Goal: Task Accomplishment & Management: Complete application form

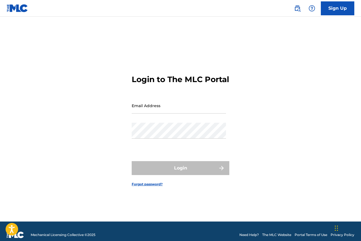
click at [345, 6] on link "Sign Up" at bounding box center [337, 8] width 33 height 14
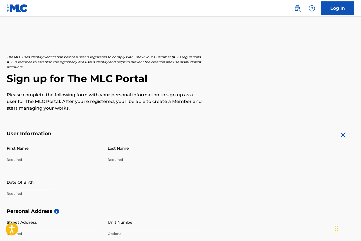
click at [54, 151] on input "First Name" at bounding box center [54, 149] width 94 height 16
type input "maxx"
type input "[PERSON_NAME]"
select select "7"
select select "2025"
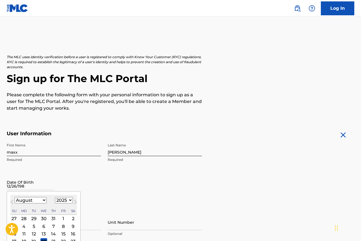
type input "[DATE]"
click at [94, 183] on div "Date Of Birth Previous Month Next Month August [DATE] February March April May …" at bounding box center [54, 187] width 94 height 25
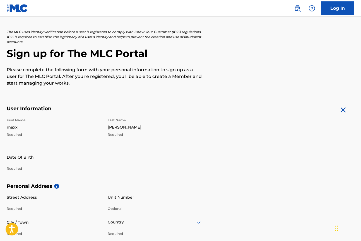
scroll to position [33, 0]
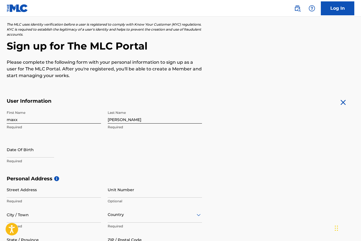
click at [30, 153] on input "text" at bounding box center [30, 150] width 47 height 16
select select "7"
select select "2025"
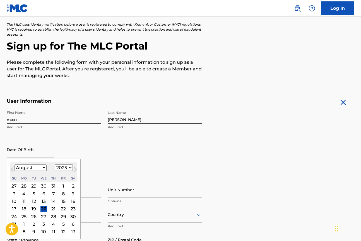
click at [30, 169] on select "January February March April May June July August September October November De…" at bounding box center [30, 168] width 32 height 6
select select "11"
click at [14, 165] on select "January February March April May June July August September October November De…" at bounding box center [30, 168] width 32 height 6
click at [62, 209] on div "26" at bounding box center [63, 209] width 7 height 7
type input "[DATE]"
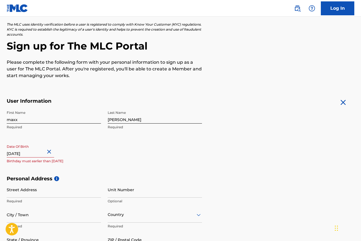
click at [39, 155] on input "[DATE]" at bounding box center [30, 150] width 47 height 16
select select "11"
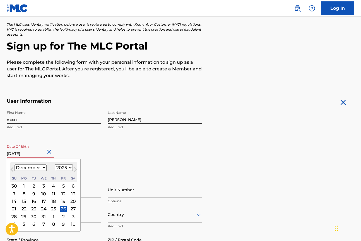
click at [65, 167] on select "1899 1900 1901 1902 1903 1904 1905 1906 1907 1908 1909 1910 1911 1912 1913 1914…" at bounding box center [64, 168] width 18 height 6
select select "1988"
click at [55, 165] on select "1899 1900 1901 1902 1903 1904 1905 1906 1907 1908 1909 1910 1911 1912 1913 1914…" at bounding box center [64, 168] width 18 height 6
click at [29, 216] on div "25 26 27 28 29 30 31" at bounding box center [43, 217] width 67 height 8
click at [27, 216] on div "26" at bounding box center [24, 217] width 7 height 7
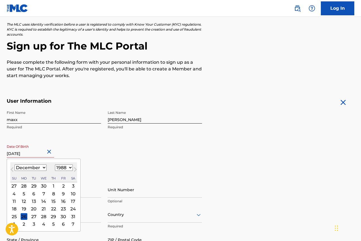
type input "[DATE]"
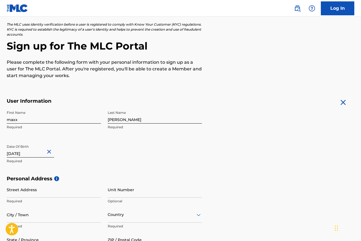
click at [51, 195] on input "Street Address" at bounding box center [54, 190] width 94 height 16
type input "5209 sw 91st terr"
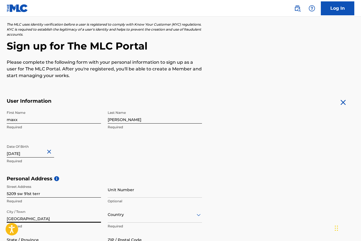
type input "[GEOGRAPHIC_DATA]"
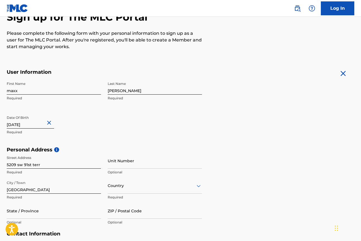
scroll to position [84, 0]
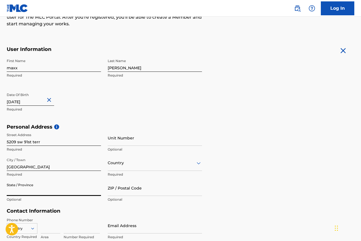
click at [37, 189] on input "State / Province" at bounding box center [54, 188] width 94 height 16
type input "fl"
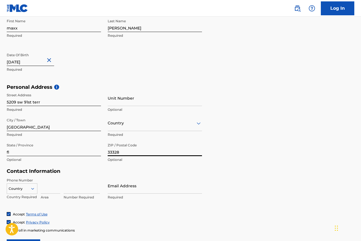
scroll to position [144, 0]
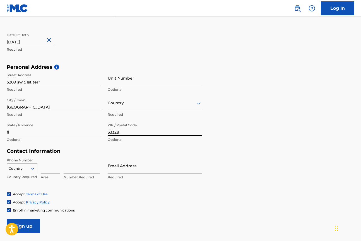
type input "33328"
click at [50, 163] on input at bounding box center [51, 166] width 20 height 16
type input "1"
type input "9546874321"
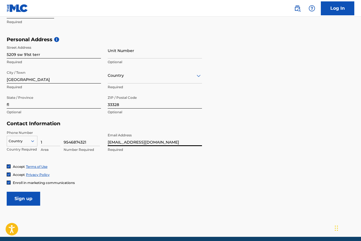
scroll to position [183, 0]
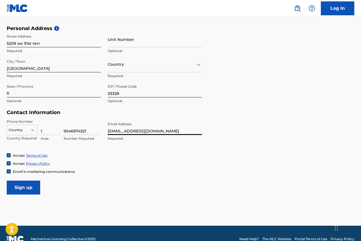
type input "[EMAIL_ADDRESS][DOMAIN_NAME]"
click at [18, 185] on input "Sign up" at bounding box center [23, 188] width 33 height 14
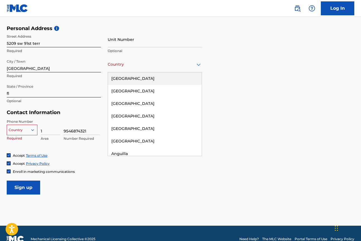
click at [129, 66] on div at bounding box center [155, 64] width 94 height 7
click at [130, 78] on div "[GEOGRAPHIC_DATA]" at bounding box center [155, 78] width 94 height 13
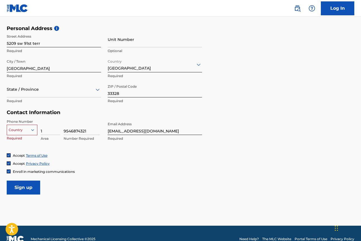
click at [22, 185] on input "Sign up" at bounding box center [23, 188] width 33 height 14
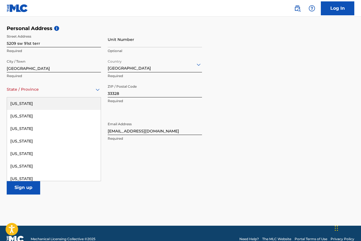
click at [19, 85] on div "State / Province" at bounding box center [54, 90] width 94 height 16
type input "f"
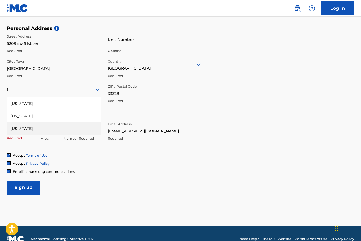
click at [64, 126] on div "[US_STATE]" at bounding box center [54, 129] width 94 height 13
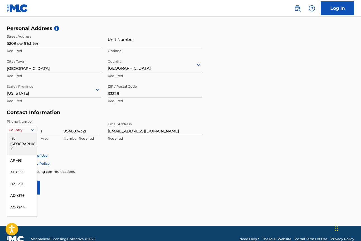
click at [28, 131] on div at bounding box center [22, 130] width 30 height 6
click at [26, 139] on div "US, [GEOGRAPHIC_DATA] +1" at bounding box center [22, 144] width 30 height 22
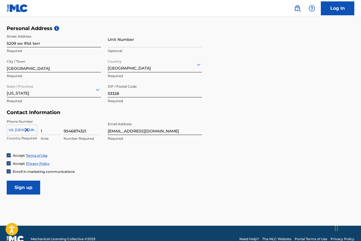
click at [25, 189] on input "Sign up" at bounding box center [23, 188] width 33 height 14
click at [50, 133] on input "1" at bounding box center [51, 127] width 20 height 16
type input "954"
type input "6874321"
click at [29, 188] on input "Sign up" at bounding box center [23, 188] width 33 height 14
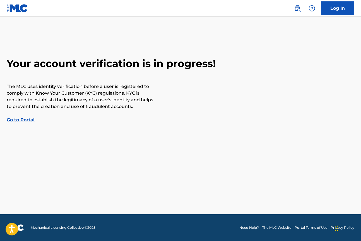
click at [26, 120] on link "Go to Portal" at bounding box center [21, 119] width 28 height 5
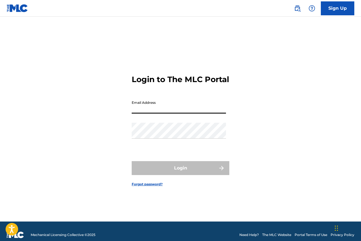
click at [165, 111] on input "Email Address" at bounding box center [179, 106] width 94 height 16
type input "[EMAIL_ADDRESS][DOMAIN_NAME]"
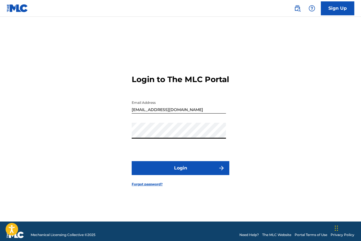
click at [132, 161] on button "Login" at bounding box center [181, 168] width 98 height 14
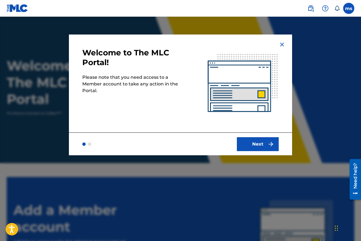
click at [256, 141] on button "Next" at bounding box center [258, 144] width 42 height 14
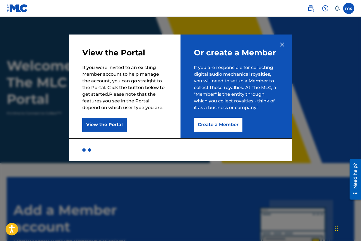
click at [207, 126] on button "Create a Member" at bounding box center [218, 125] width 49 height 14
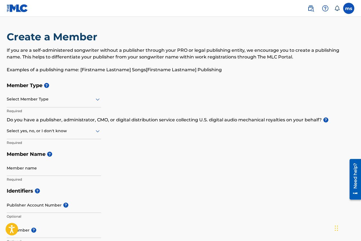
click at [44, 103] on div "Select Member Type" at bounding box center [54, 100] width 94 height 16
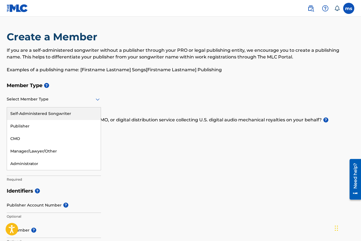
click at [39, 114] on div "Self-Administered Songwriter" at bounding box center [54, 114] width 94 height 13
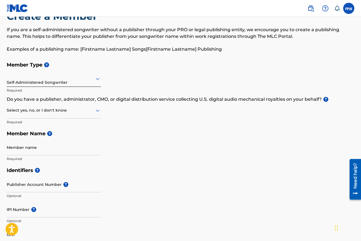
scroll to position [21, 0]
click at [70, 114] on div "Select yes, no, or I don't know" at bounding box center [54, 111] width 94 height 16
click at [51, 148] on div "I don't know" at bounding box center [54, 150] width 94 height 13
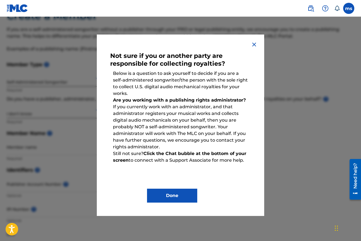
click at [256, 46] on img at bounding box center [254, 44] width 7 height 7
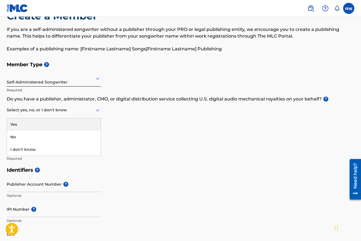
click at [33, 111] on div at bounding box center [54, 110] width 94 height 7
click at [23, 124] on div "Yes" at bounding box center [54, 124] width 94 height 13
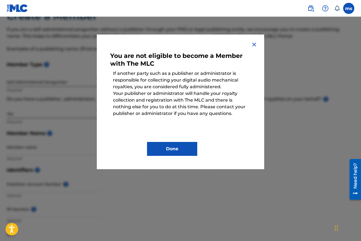
click at [181, 147] on button "Done" at bounding box center [172, 149] width 50 height 14
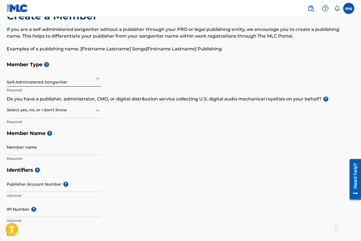
click at [125, 97] on p "Do you have a publisher, administrator, CMO, or digital distribution service co…" at bounding box center [180, 99] width 347 height 7
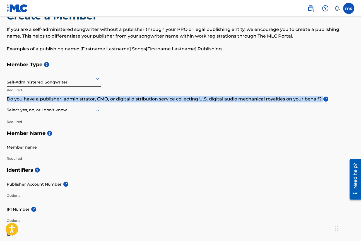
click at [125, 97] on p "Do you have a publisher, administrator, CMO, or digital distribution service co…" at bounding box center [180, 99] width 347 height 7
copy p "Do you have a publisher, administrator, CMO, or digital distribution service co…"
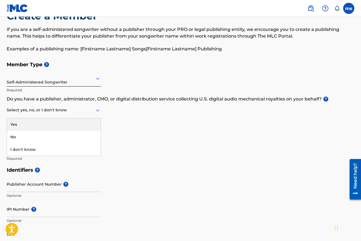
click at [64, 107] on div at bounding box center [54, 110] width 94 height 7
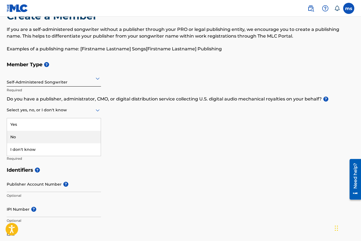
click at [49, 133] on div "No" at bounding box center [54, 137] width 94 height 13
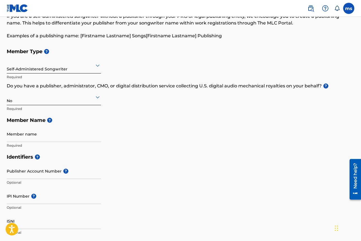
scroll to position [37, 0]
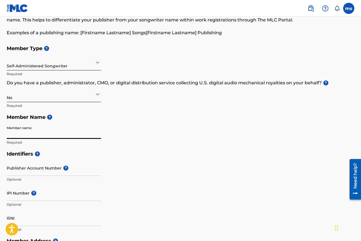
click at [54, 134] on input "Member name" at bounding box center [54, 131] width 94 height 16
click at [78, 135] on input "Member name" at bounding box center [54, 131] width 94 height 16
type input "Maxx [PERSON_NAME]"
click at [123, 158] on h5 "Identifiers ?" at bounding box center [180, 154] width 347 height 12
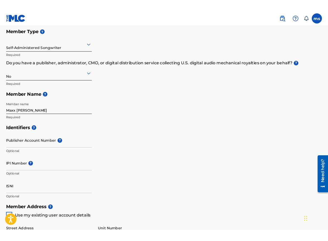
scroll to position [63, 0]
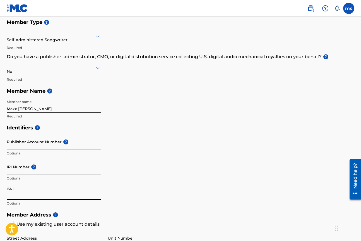
drag, startPoint x: 21, startPoint y: 192, endPoint x: 16, endPoint y: 192, distance: 4.8
click at [8, 192] on input "ISNI" at bounding box center [54, 192] width 94 height 16
drag, startPoint x: 22, startPoint y: 189, endPoint x: 9, endPoint y: 153, distance: 38.3
click at [9, 152] on div "Identifiers ? Publisher Account Number ? Optional IPI Number ? Optional ISNI Op…" at bounding box center [180, 165] width 347 height 87
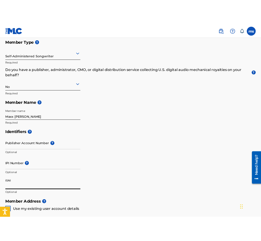
scroll to position [70, 0]
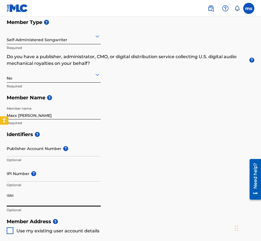
click at [43, 177] on input "IPI Number ?" at bounding box center [54, 174] width 94 height 16
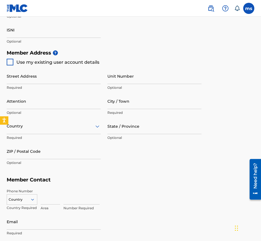
scroll to position [210, 0]
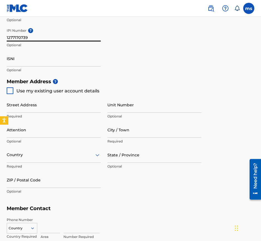
type input "1277170739"
click at [11, 91] on div at bounding box center [10, 91] width 7 height 7
type input "5209 sw 91st terr"
type input "[GEOGRAPHIC_DATA]"
type input "33328"
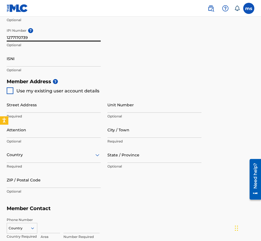
type input "954"
type input "6874321"
type input "[EMAIL_ADDRESS][DOMAIN_NAME]"
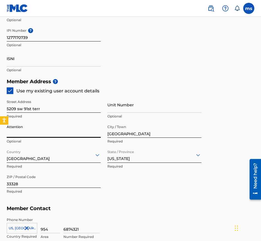
click at [36, 135] on input "Attention" at bounding box center [54, 130] width 94 height 16
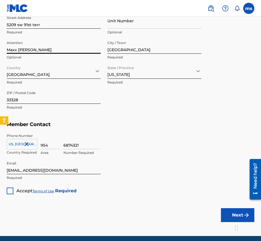
scroll to position [298, 0]
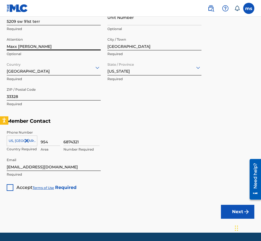
type input "Maxx [PERSON_NAME]"
click at [9, 187] on div at bounding box center [10, 188] width 7 height 7
click at [233, 209] on button "Next" at bounding box center [237, 212] width 33 height 14
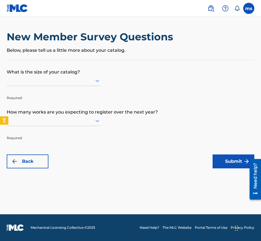
click at [74, 80] on div at bounding box center [54, 80] width 94 height 7
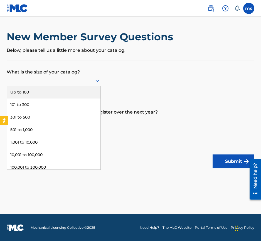
click at [62, 95] on div "Up to 100" at bounding box center [54, 92] width 94 height 13
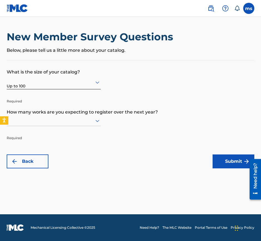
click at [69, 120] on div at bounding box center [54, 120] width 94 height 7
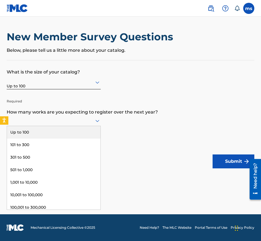
click at [60, 133] on div "Up to 100" at bounding box center [54, 132] width 94 height 13
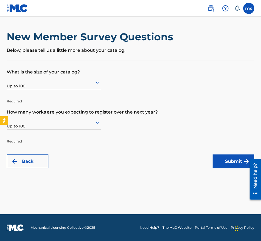
click at [224, 160] on button "Submit" at bounding box center [234, 162] width 42 height 14
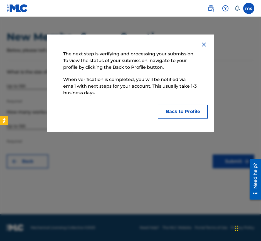
click at [175, 110] on button "Back to Profile" at bounding box center [183, 112] width 50 height 14
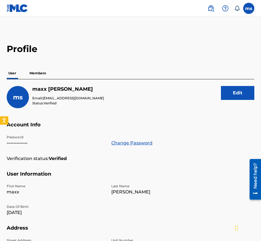
click at [39, 73] on p "Members" at bounding box center [38, 73] width 20 height 12
